Goal: Information Seeking & Learning: Find specific fact

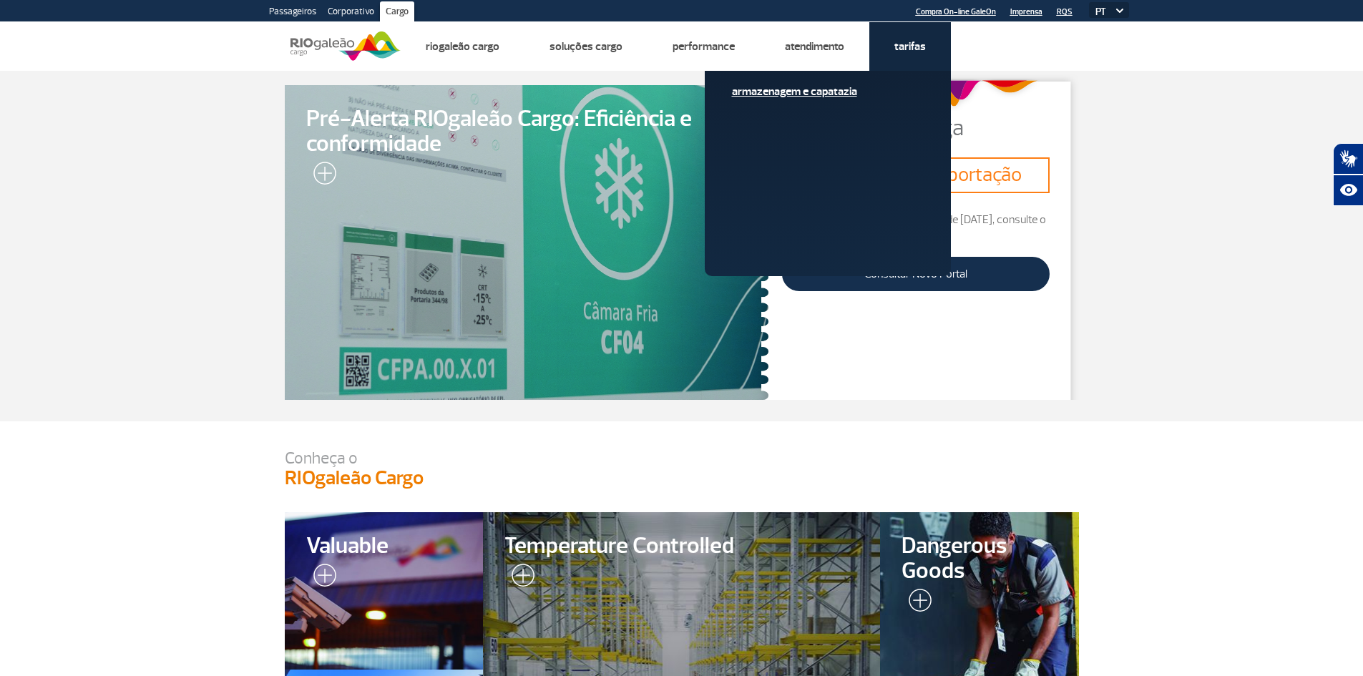
click at [808, 89] on link "Armazenagem e Capatazia" at bounding box center [828, 92] width 192 height 16
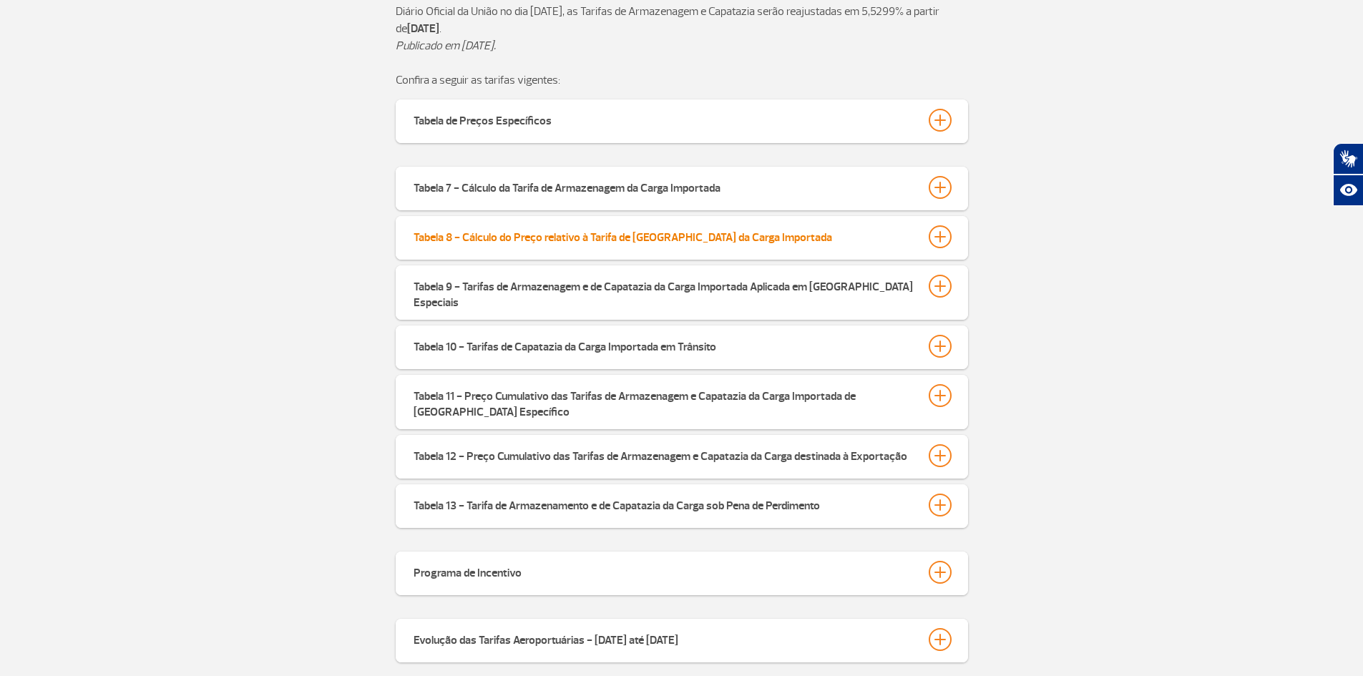
scroll to position [501, 0]
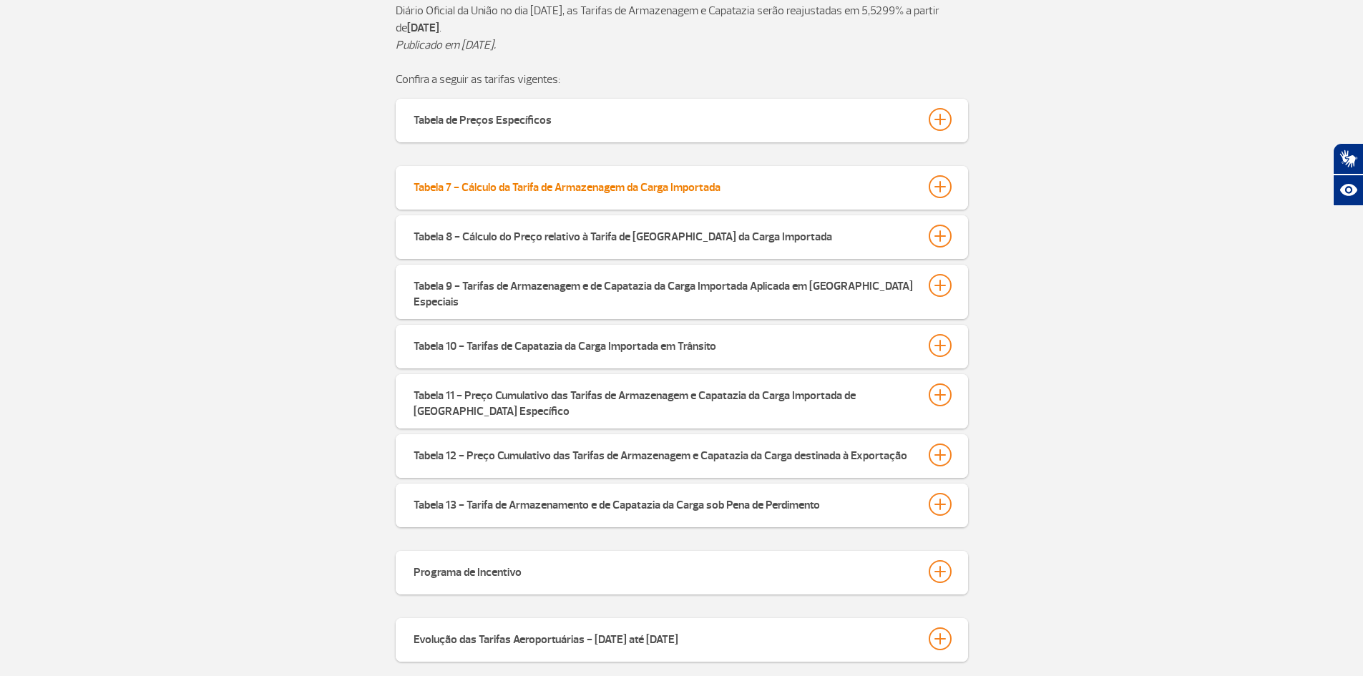
click at [939, 183] on div at bounding box center [940, 186] width 23 height 23
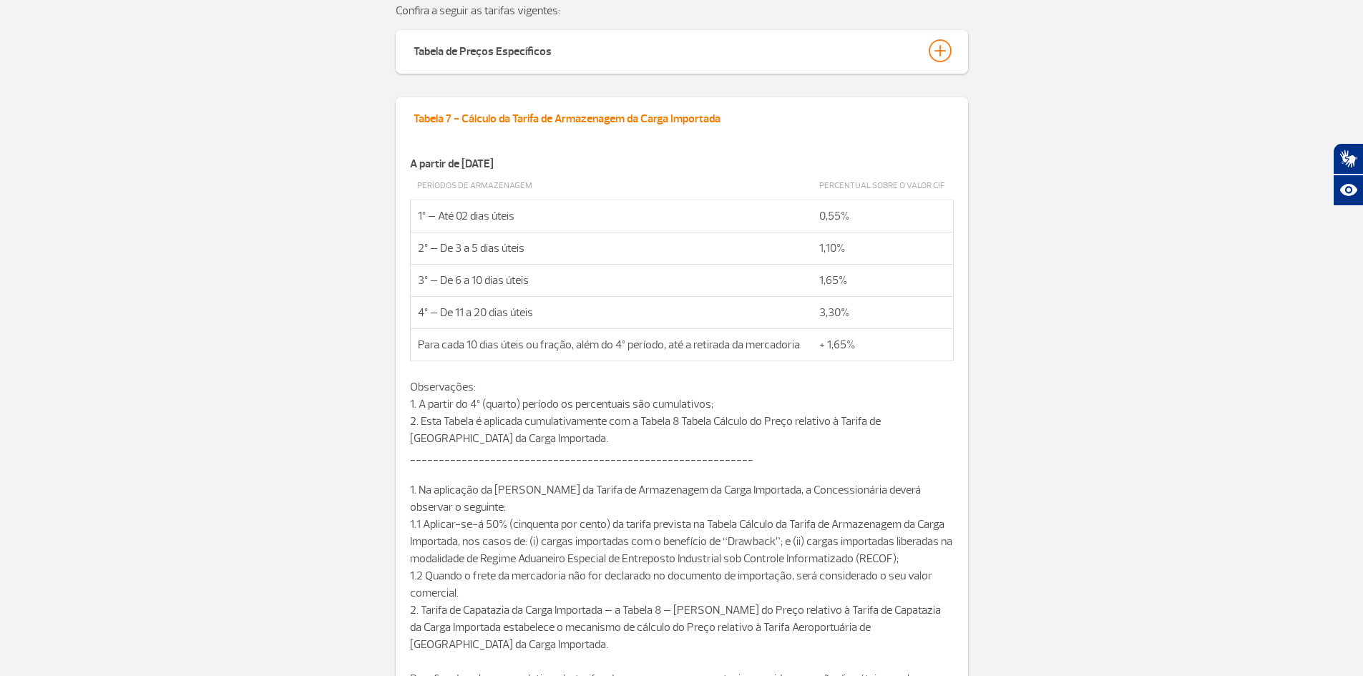
scroll to position [573, 0]
click at [945, 118] on div at bounding box center [940, 115] width 23 height 23
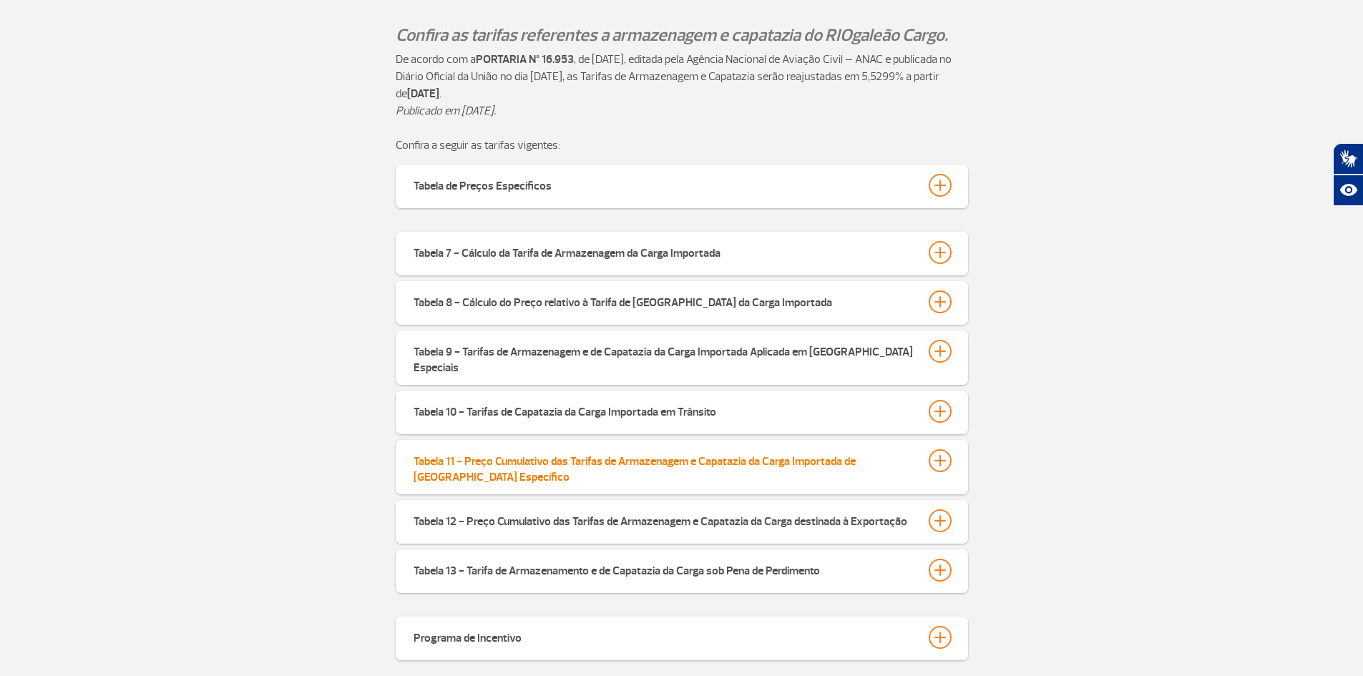
scroll to position [429, 0]
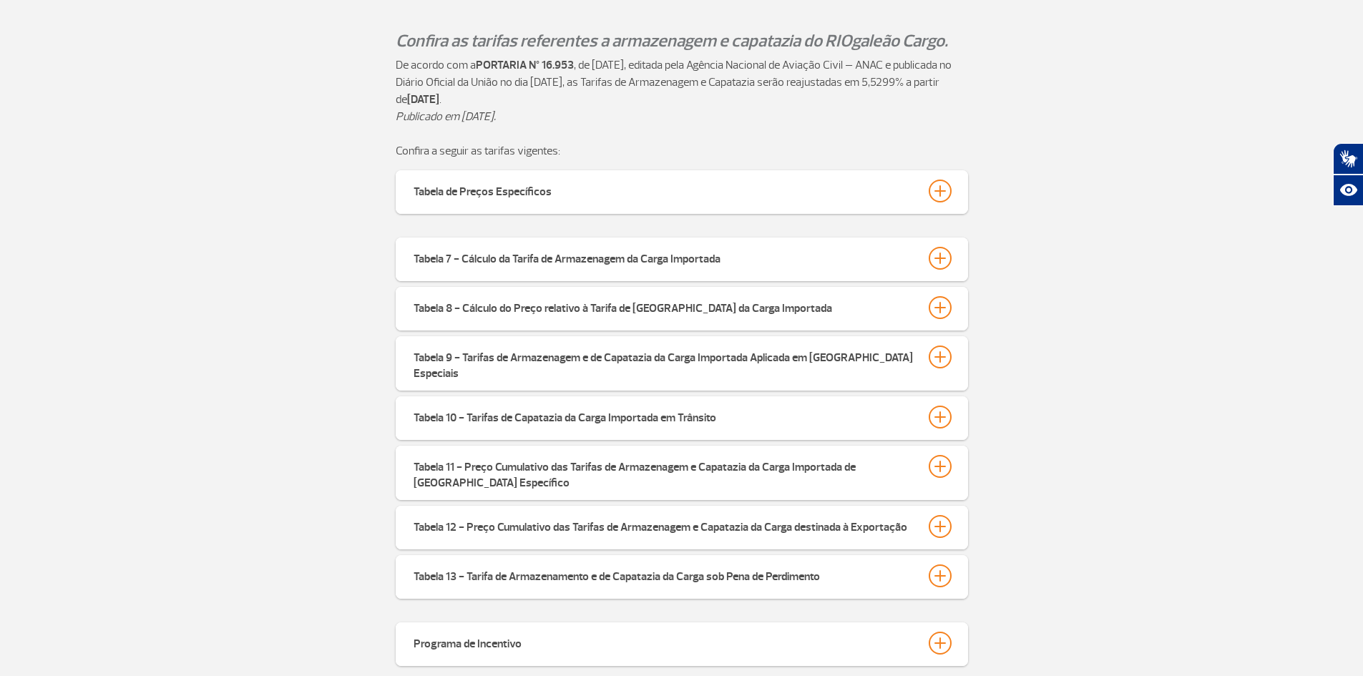
click at [507, 146] on p "Confira a seguir as tarifas vigentes:" at bounding box center [682, 150] width 573 height 17
click at [945, 194] on div at bounding box center [940, 191] width 23 height 23
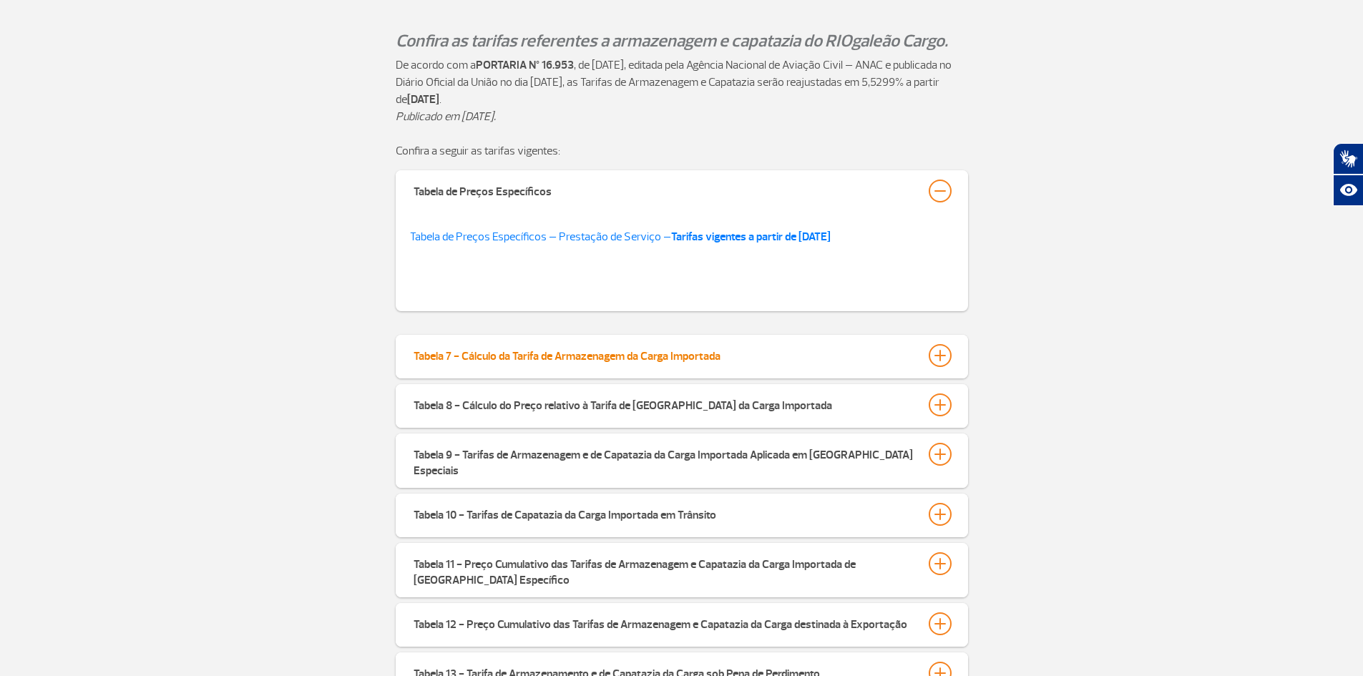
click at [934, 354] on div at bounding box center [940, 355] width 23 height 23
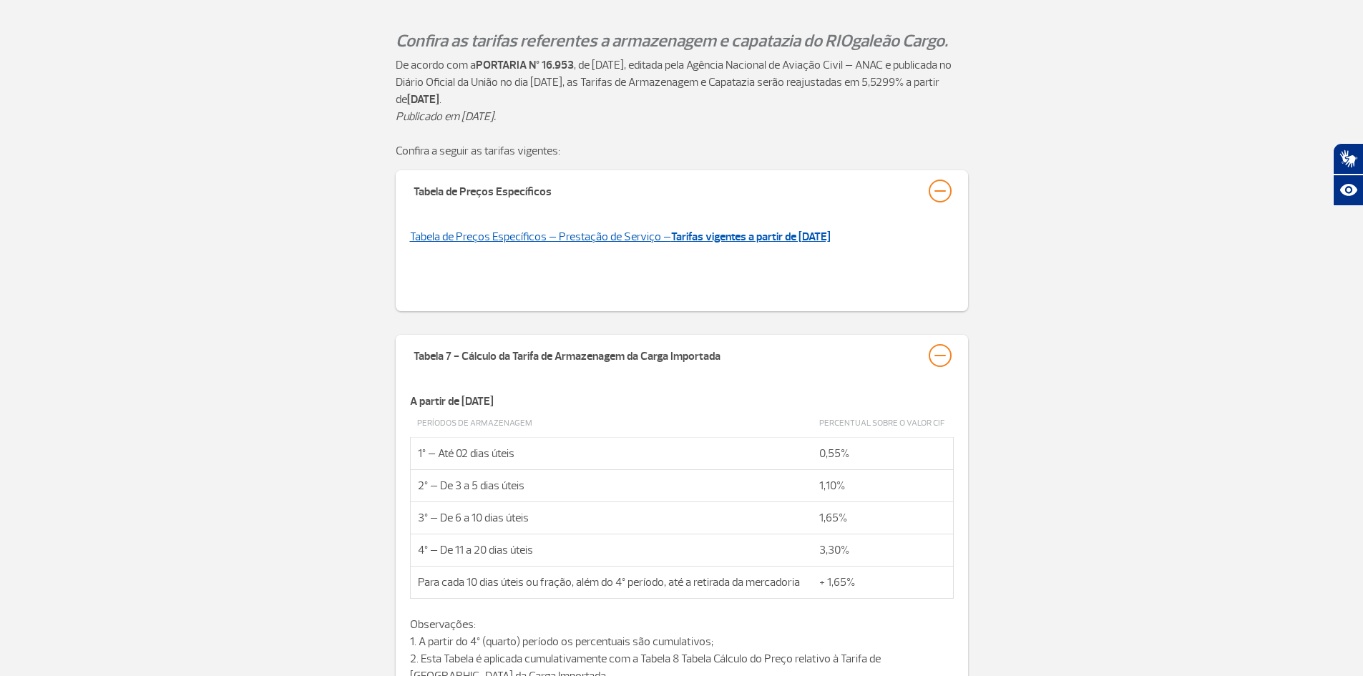
click at [778, 230] on strong "Tarifas vigentes a partir de [DATE]" at bounding box center [751, 237] width 160 height 14
click at [935, 200] on div at bounding box center [940, 191] width 23 height 23
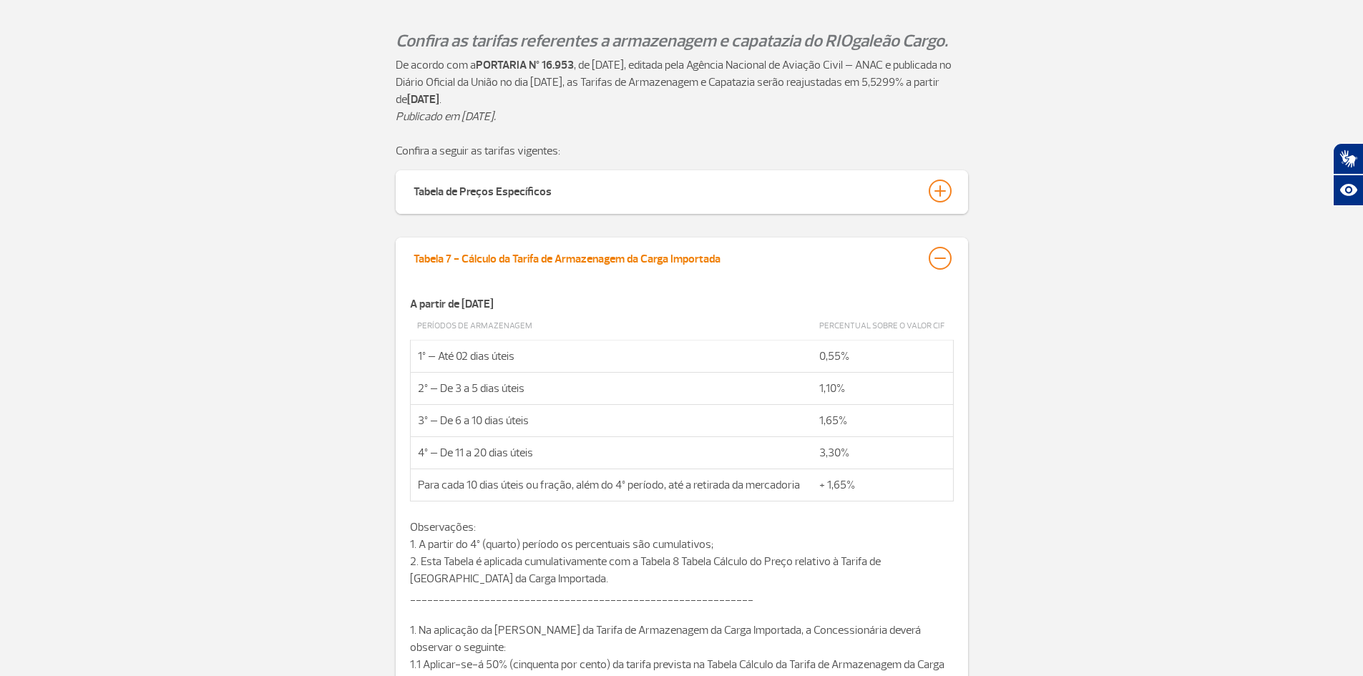
click at [938, 255] on div at bounding box center [940, 258] width 23 height 23
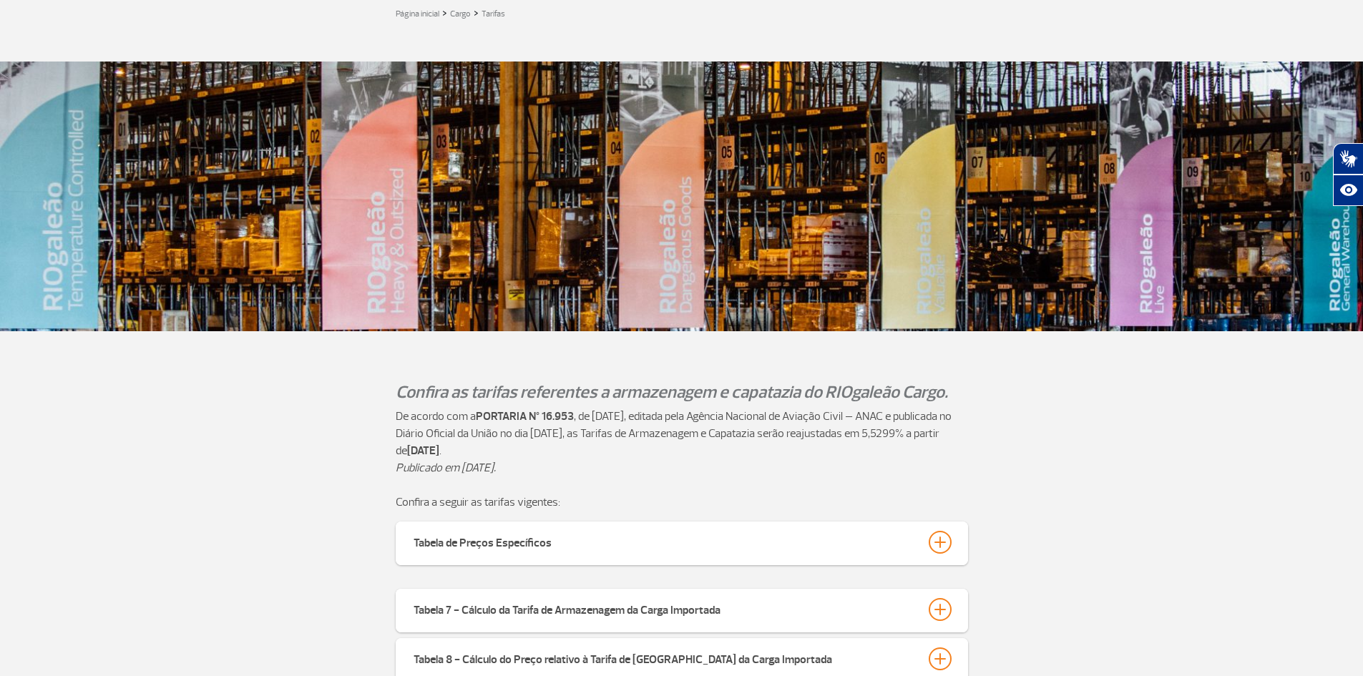
scroll to position [0, 0]
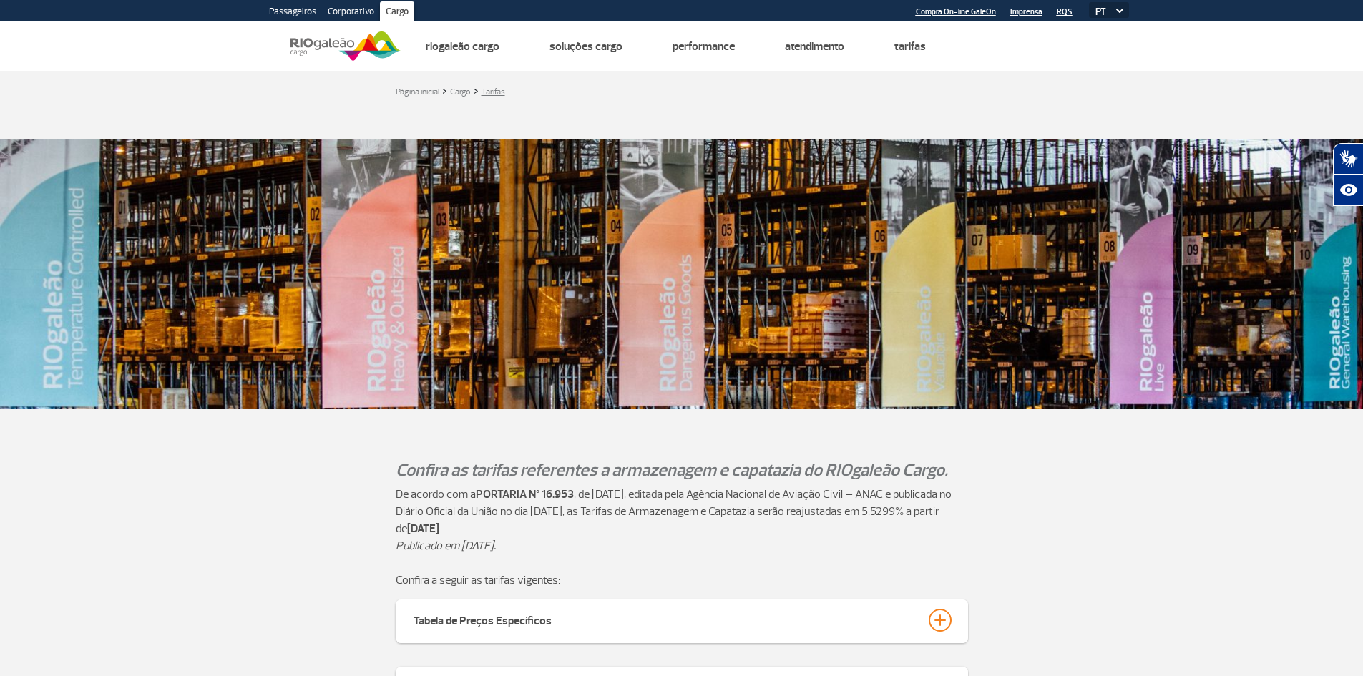
click at [494, 91] on link "Tarifas" at bounding box center [494, 92] width 24 height 11
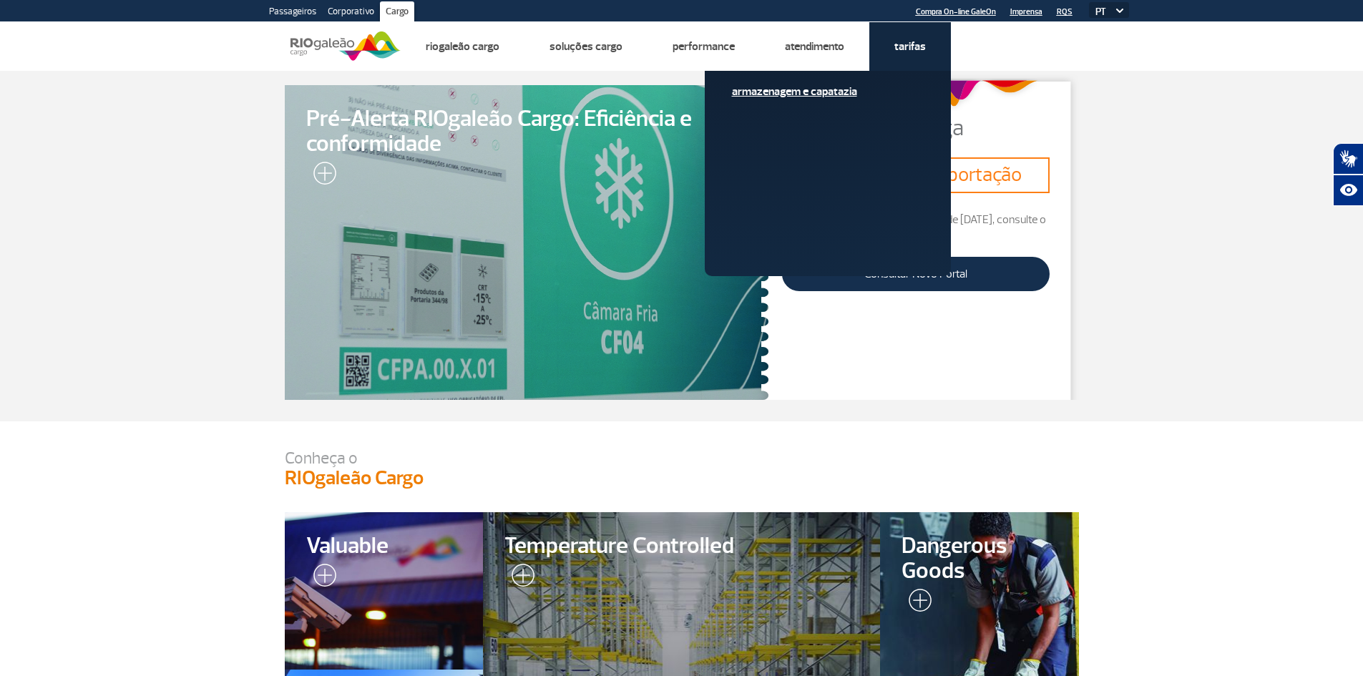
click at [835, 94] on link "Armazenagem e Capatazia" at bounding box center [828, 92] width 192 height 16
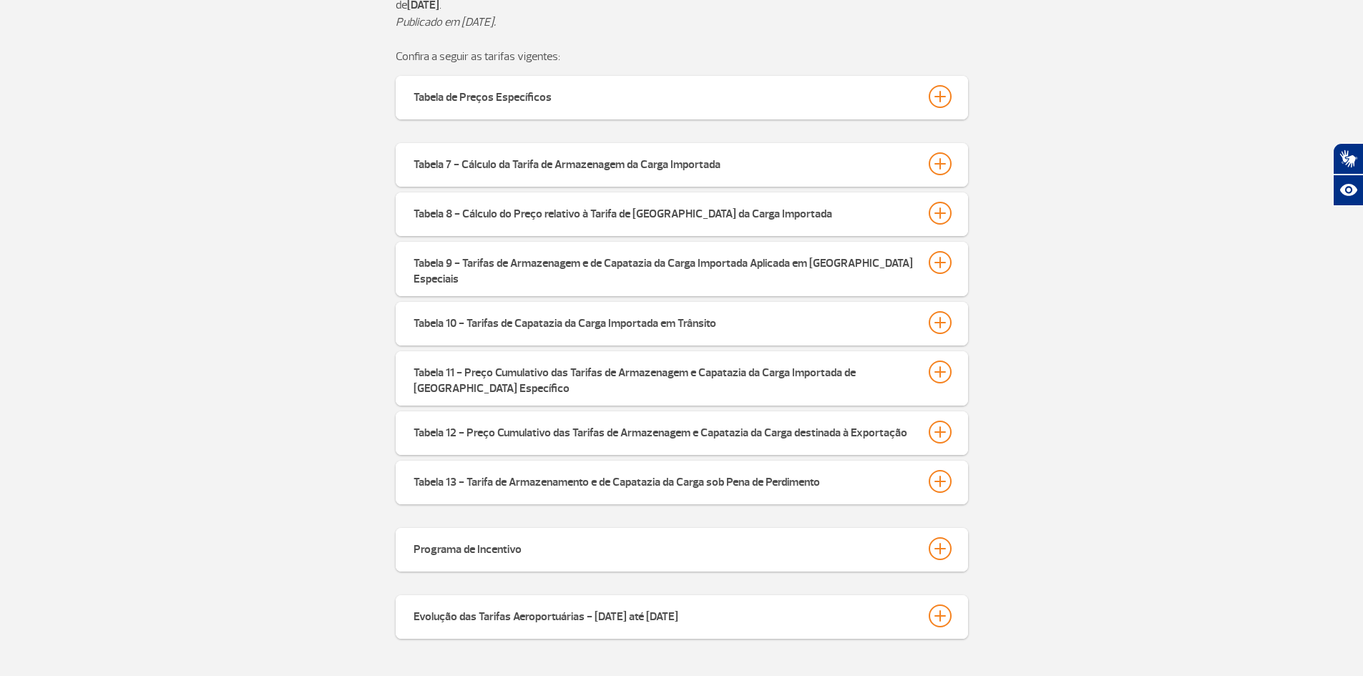
scroll to position [304, 0]
